Goal: Transaction & Acquisition: Obtain resource

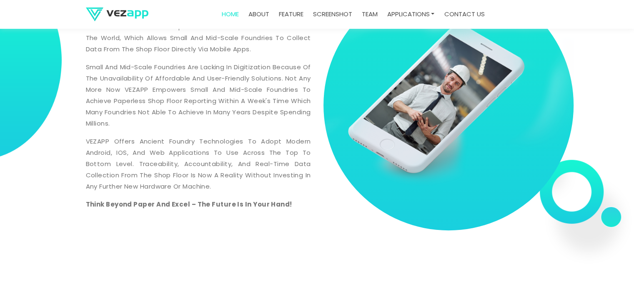
scroll to position [352, 0]
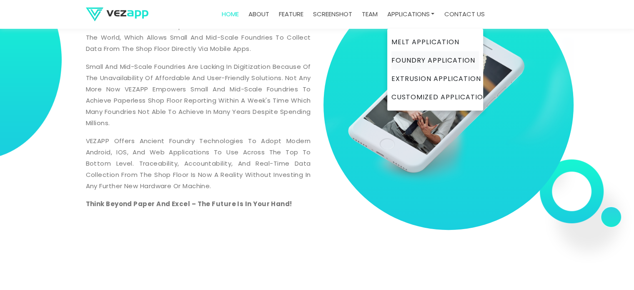
click at [410, 59] on link "Foundry Application" at bounding box center [436, 60] width 88 height 18
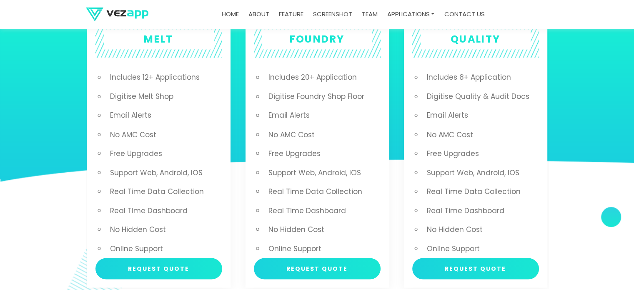
scroll to position [1462, 0]
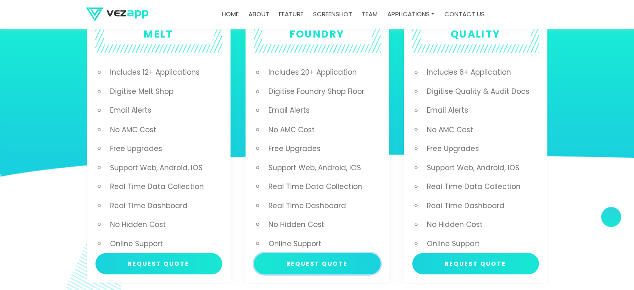
click at [294, 253] on button "Request Quote" at bounding box center [317, 263] width 127 height 21
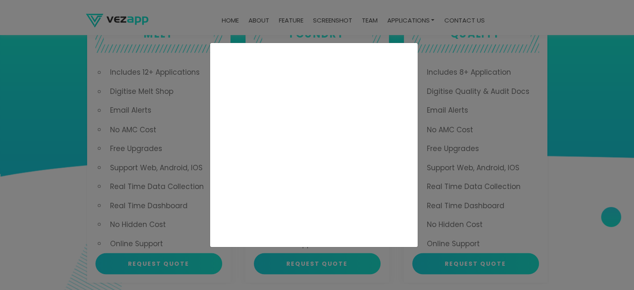
click at [499, 131] on div "Loading.." at bounding box center [317, 145] width 634 height 290
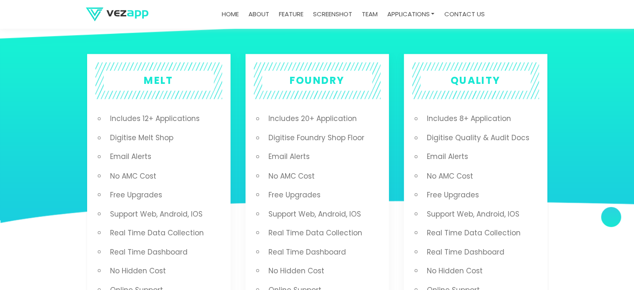
scroll to position [1419, 0]
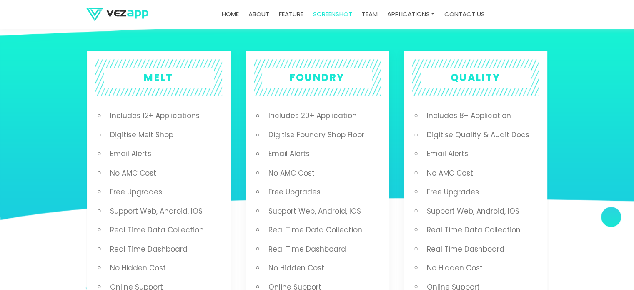
click at [314, 201] on li "Support Web, Android, iOS" at bounding box center [322, 210] width 116 height 19
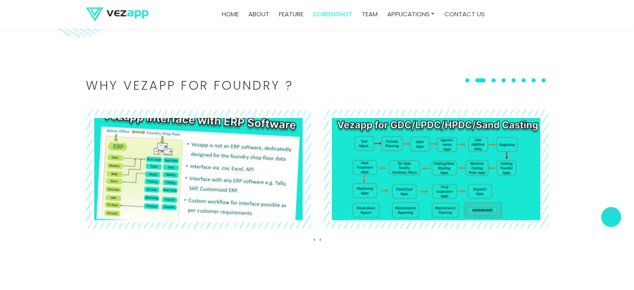
scroll to position [1746, 0]
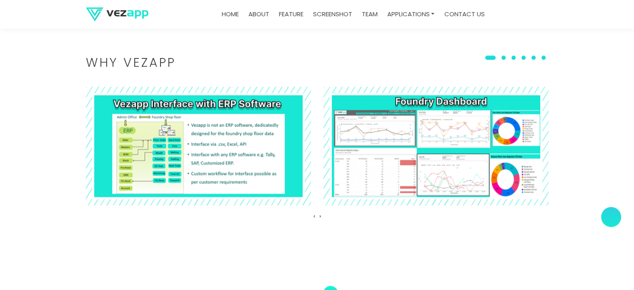
scroll to position [988, 0]
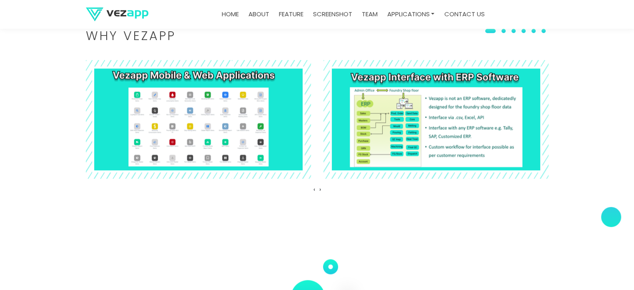
scroll to position [1017, 0]
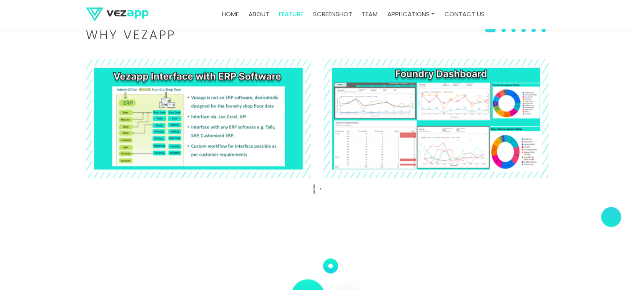
click at [315, 184] on span "‹" at bounding box center [315, 188] width 2 height 9
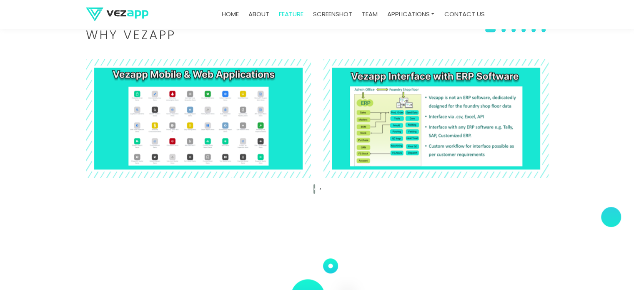
click at [315, 184] on span "‹" at bounding box center [315, 188] width 2 height 9
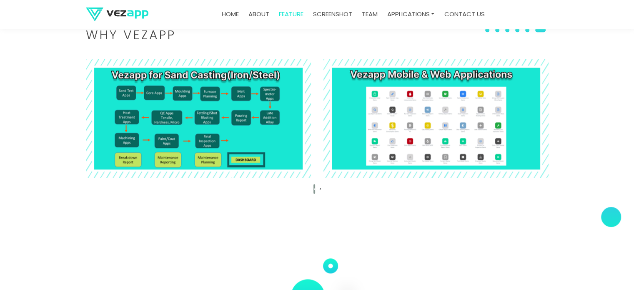
click at [315, 184] on span "‹" at bounding box center [315, 188] width 2 height 9
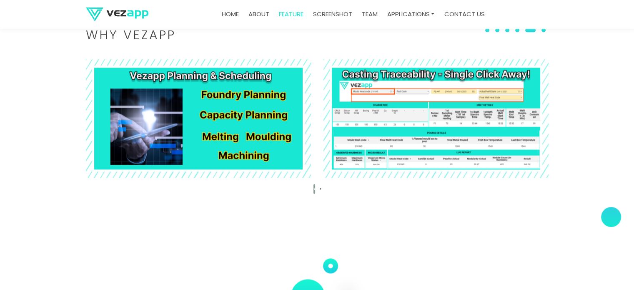
click at [315, 184] on span "‹" at bounding box center [315, 188] width 2 height 9
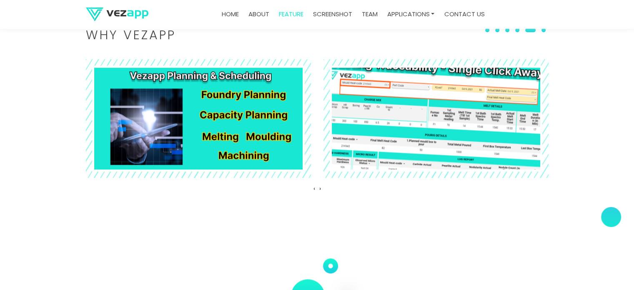
click at [351, 121] on img at bounding box center [436, 118] width 246 height 130
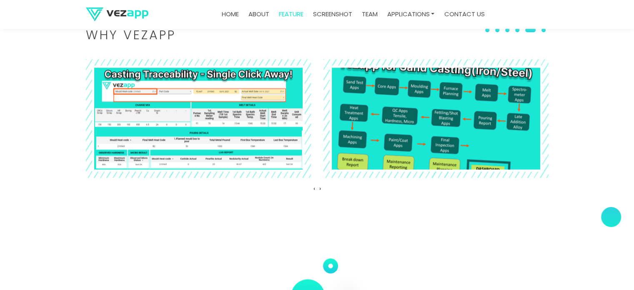
click at [384, 108] on img at bounding box center [436, 118] width 246 height 130
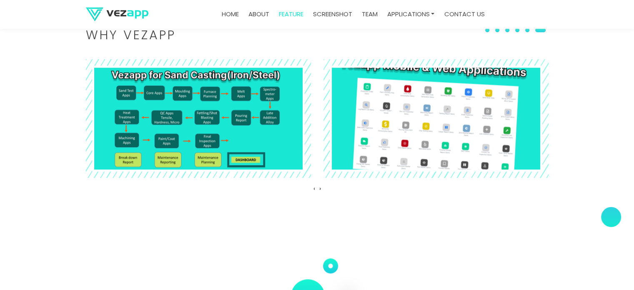
click at [390, 113] on img at bounding box center [436, 118] width 246 height 130
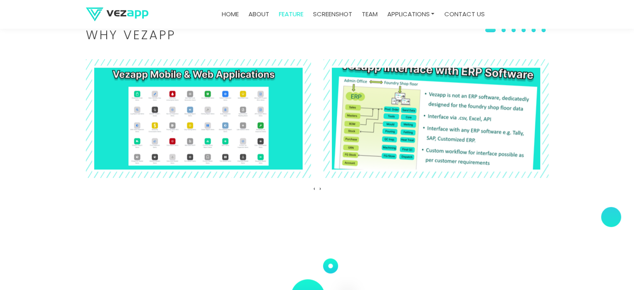
click at [379, 106] on img at bounding box center [436, 118] width 246 height 130
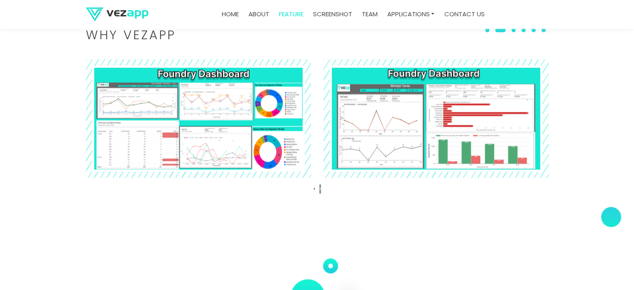
click at [321, 184] on span "›" at bounding box center [320, 188] width 2 height 9
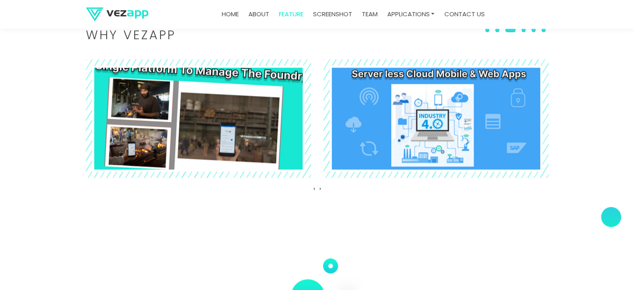
click at [437, 126] on img at bounding box center [436, 119] width 208 height 102
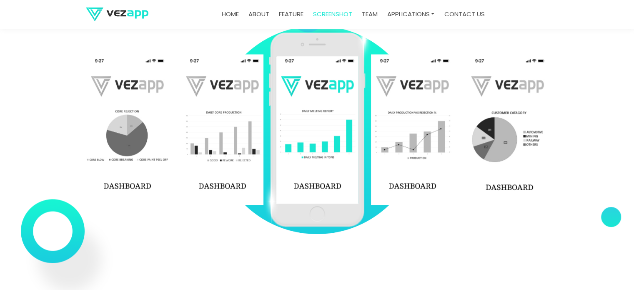
scroll to position [1292, 0]
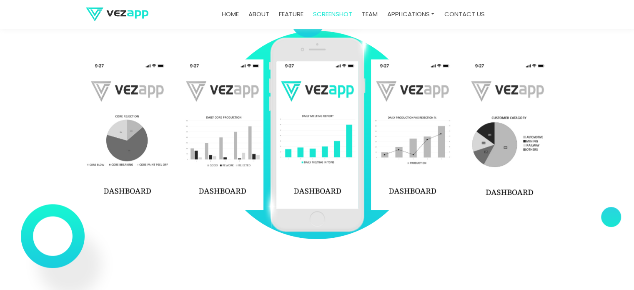
click at [299, 167] on img at bounding box center [318, 134] width 98 height 195
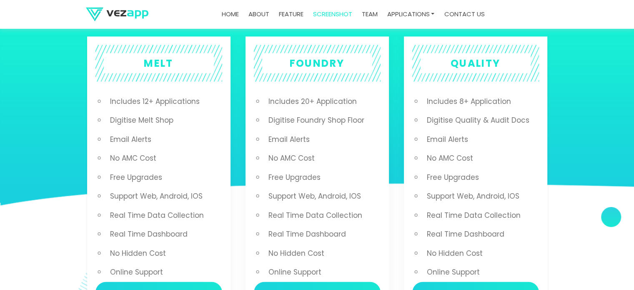
scroll to position [1606, 0]
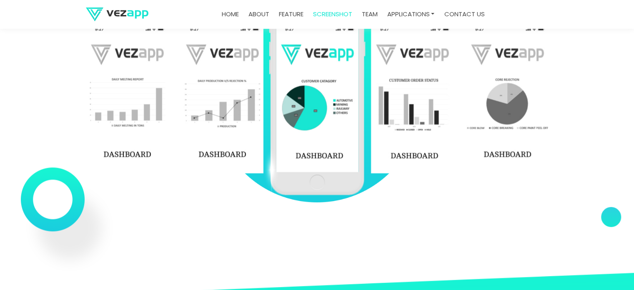
scroll to position [1329, 0]
